Goal: Information Seeking & Learning: Find specific fact

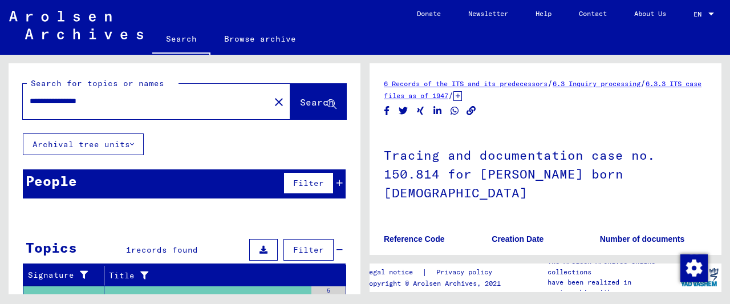
drag, startPoint x: 130, startPoint y: 101, endPoint x: -43, endPoint y: 101, distance: 172.8
click at [30, 101] on input "**********" at bounding box center [146, 101] width 233 height 12
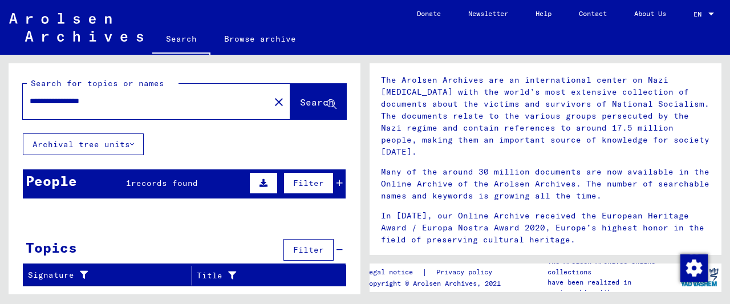
scroll to position [119, 0]
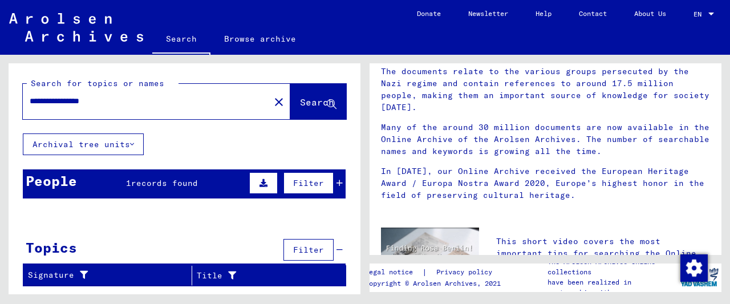
drag, startPoint x: 437, startPoint y: 138, endPoint x: 364, endPoint y: 156, distance: 74.5
click at [437, 139] on p "Many of the around 30 million documents are now available in the Online Archive…" at bounding box center [545, 139] width 329 height 36
click at [178, 206] on mat-header-cell "Place of Birth" at bounding box center [203, 214] width 51 height 32
click at [176, 180] on span "records found" at bounding box center [164, 183] width 67 height 10
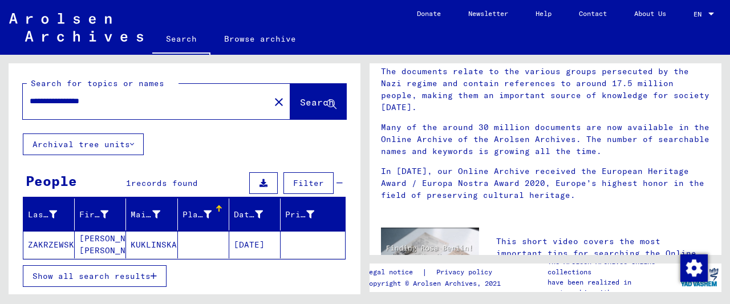
click at [163, 250] on mat-cell "KUKLINSKA" at bounding box center [151, 244] width 51 height 27
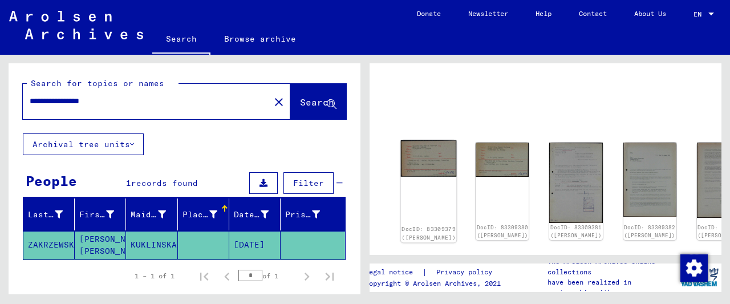
scroll to position [59, 0]
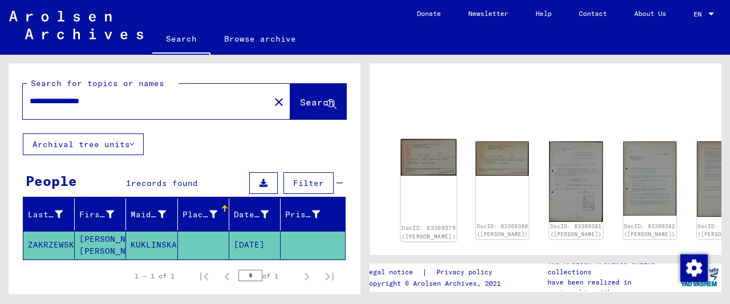
click at [417, 157] on img at bounding box center [429, 157] width 56 height 36
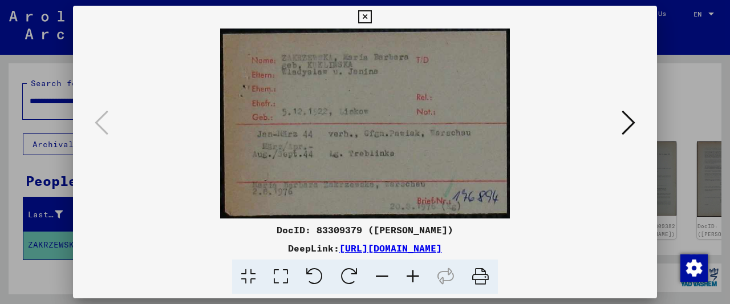
click at [632, 120] on icon at bounding box center [628, 122] width 14 height 27
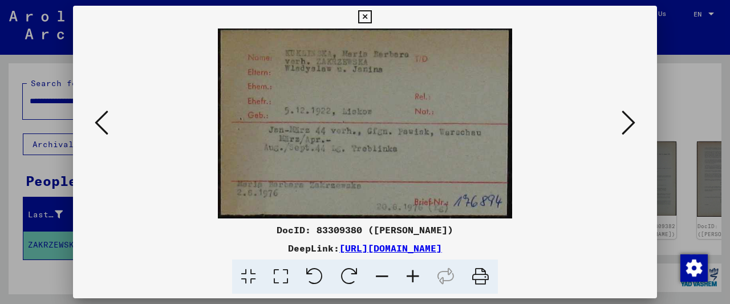
click at [632, 120] on icon at bounding box center [628, 122] width 14 height 27
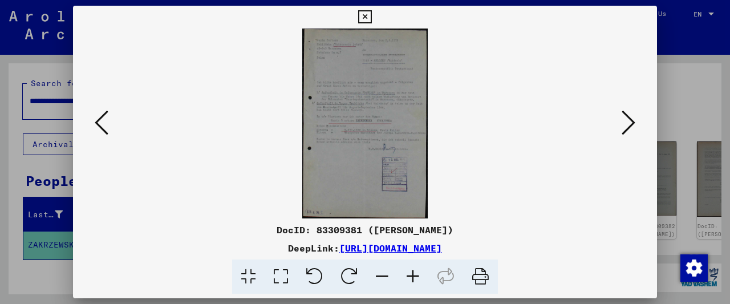
click at [371, 15] on icon at bounding box center [364, 17] width 13 height 14
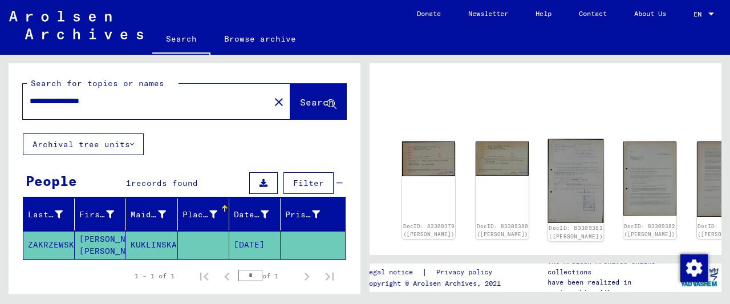
scroll to position [178, 0]
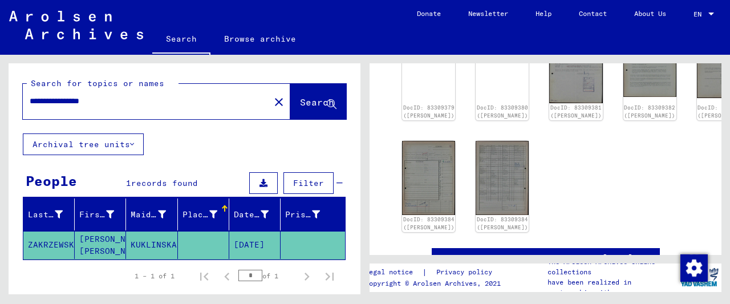
drag, startPoint x: 83, startPoint y: 98, endPoint x: -50, endPoint y: 76, distance: 134.0
click at [30, 95] on input "**********" at bounding box center [146, 101] width 233 height 12
type input "**********"
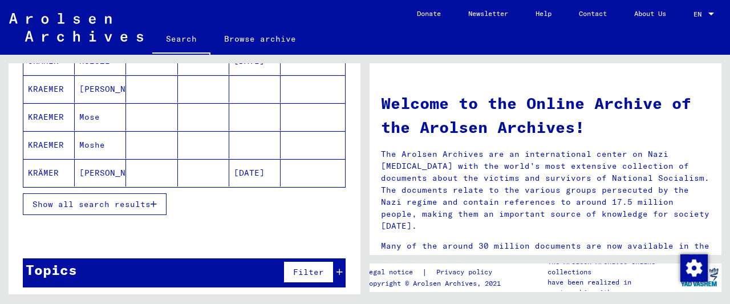
scroll to position [185, 0]
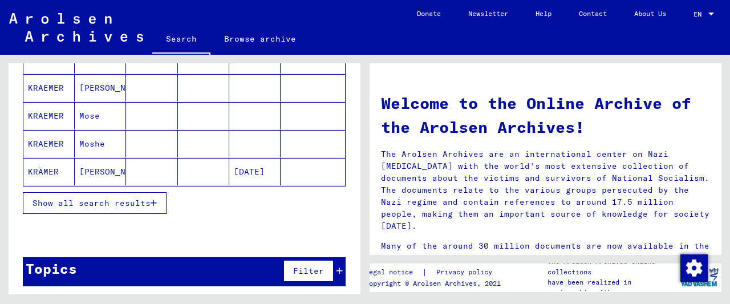
click at [51, 202] on span "Show all search results" at bounding box center [92, 203] width 118 height 10
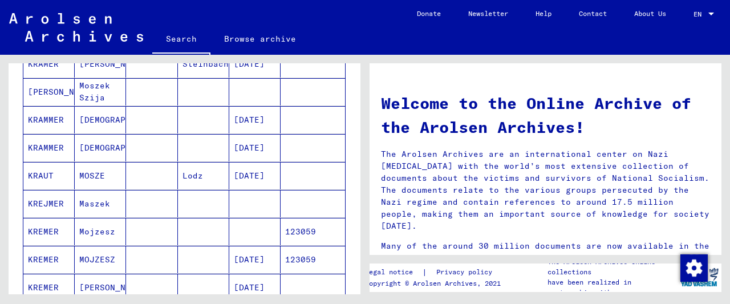
scroll to position [659, 0]
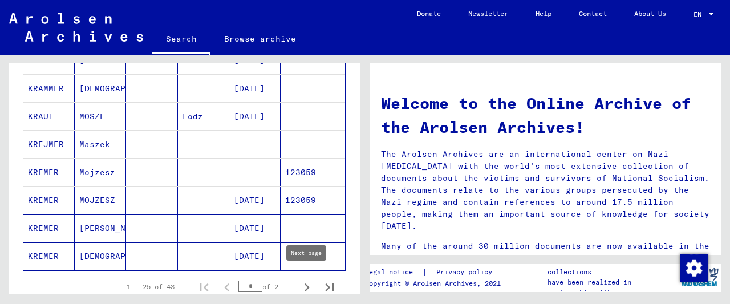
click at [303, 282] on icon "Next page" at bounding box center [307, 287] width 16 height 16
type input "*"
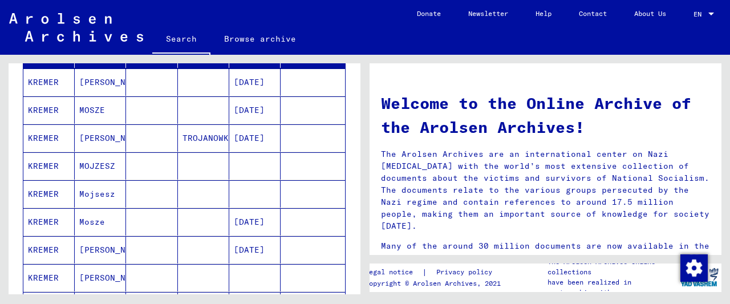
scroll to position [103, 0]
